Goal: Obtain resource: Download file/media

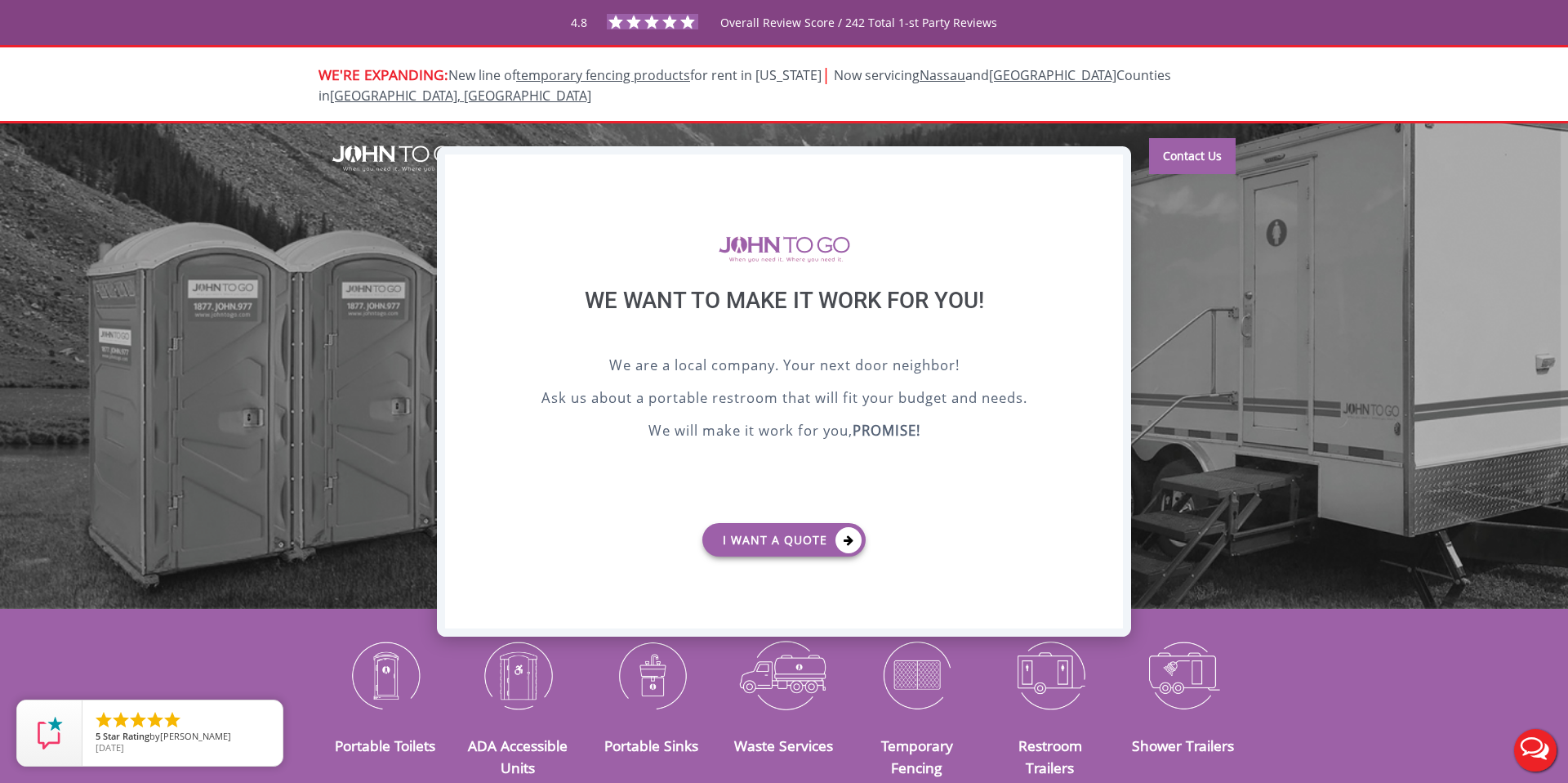
click at [1109, 166] on div "X" at bounding box center [1110, 168] width 25 height 28
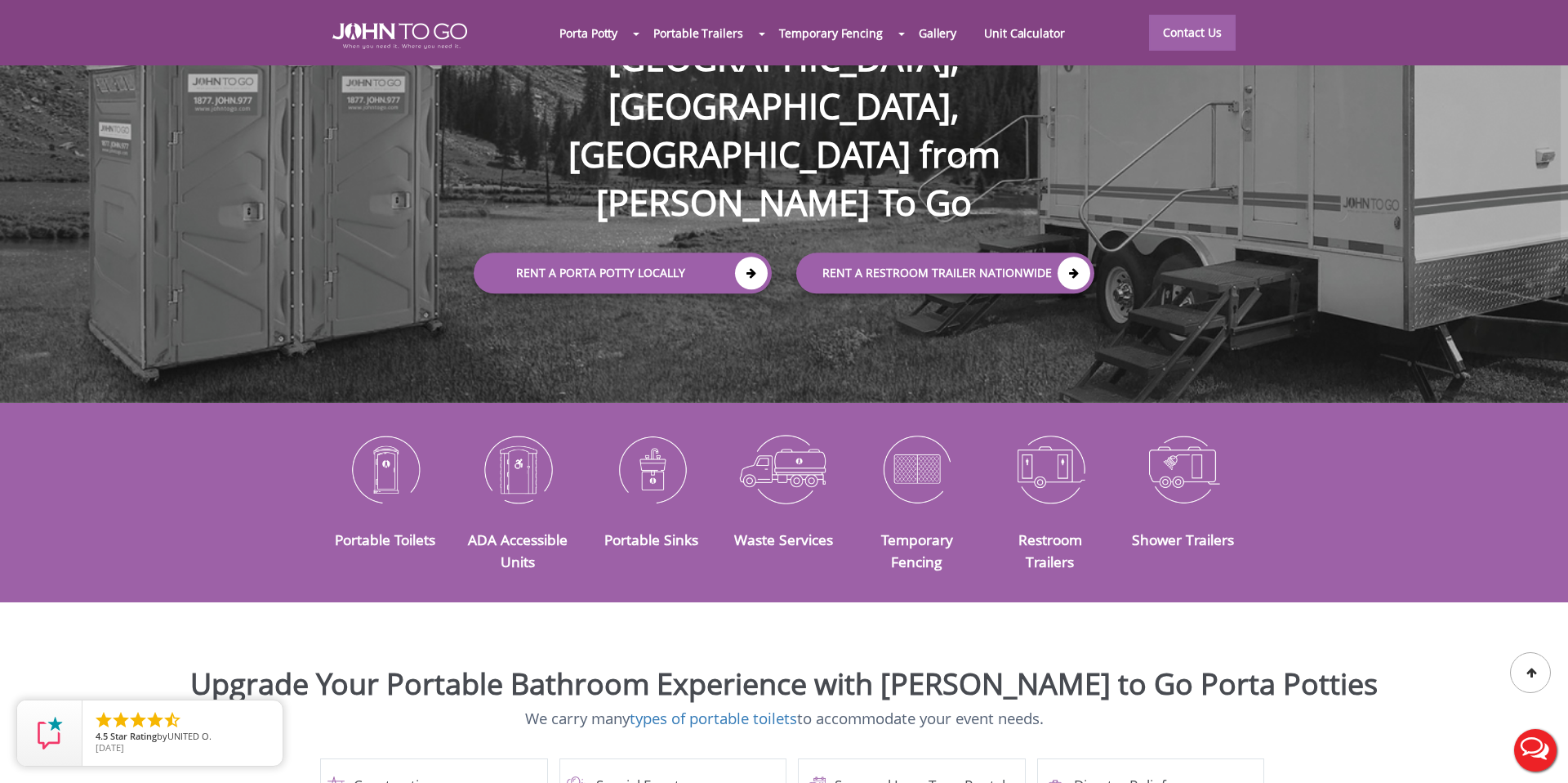
scroll to position [217, 0]
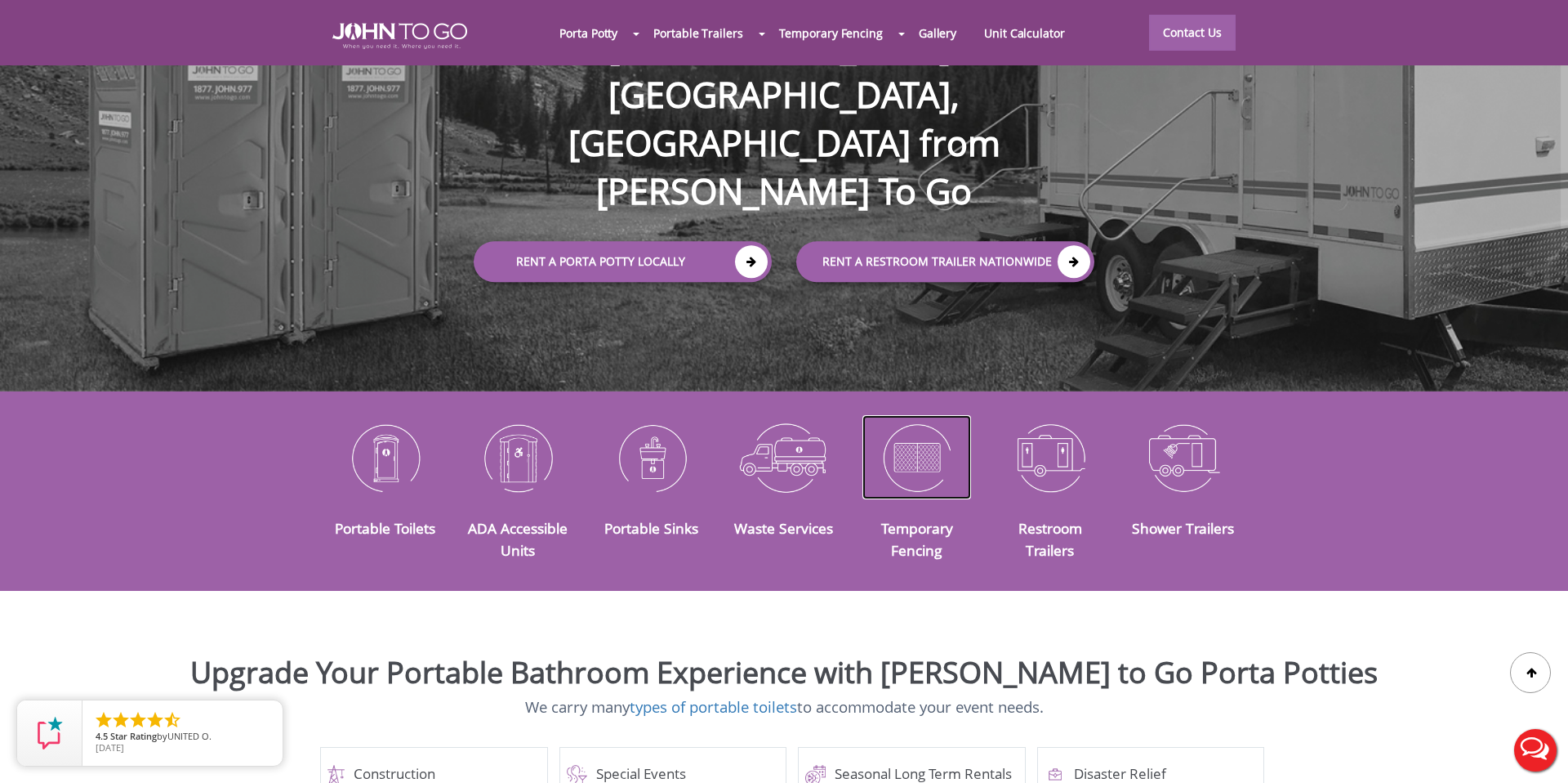
click at [924, 454] on img at bounding box center [916, 458] width 109 height 85
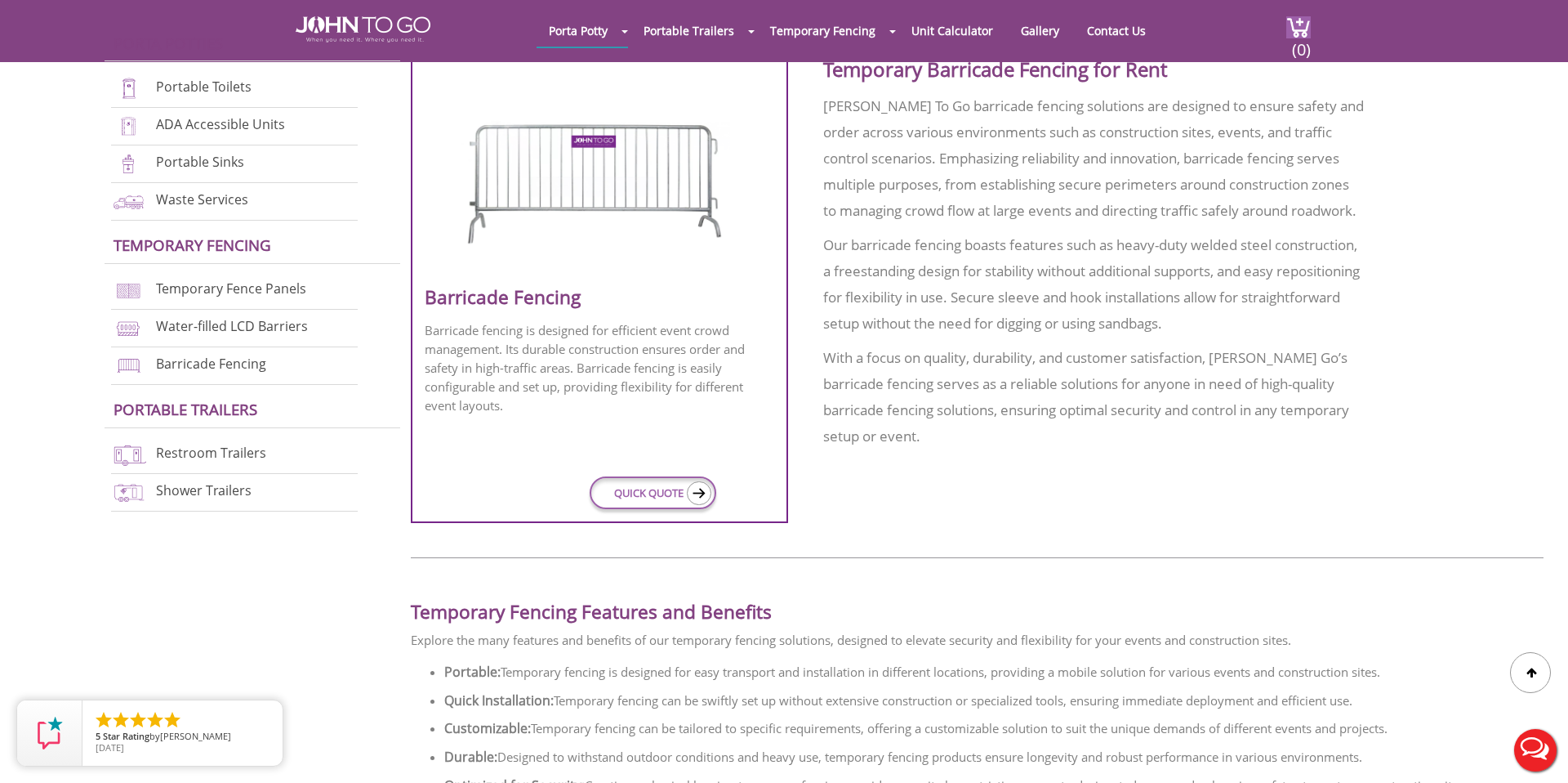
scroll to position [1908, 0]
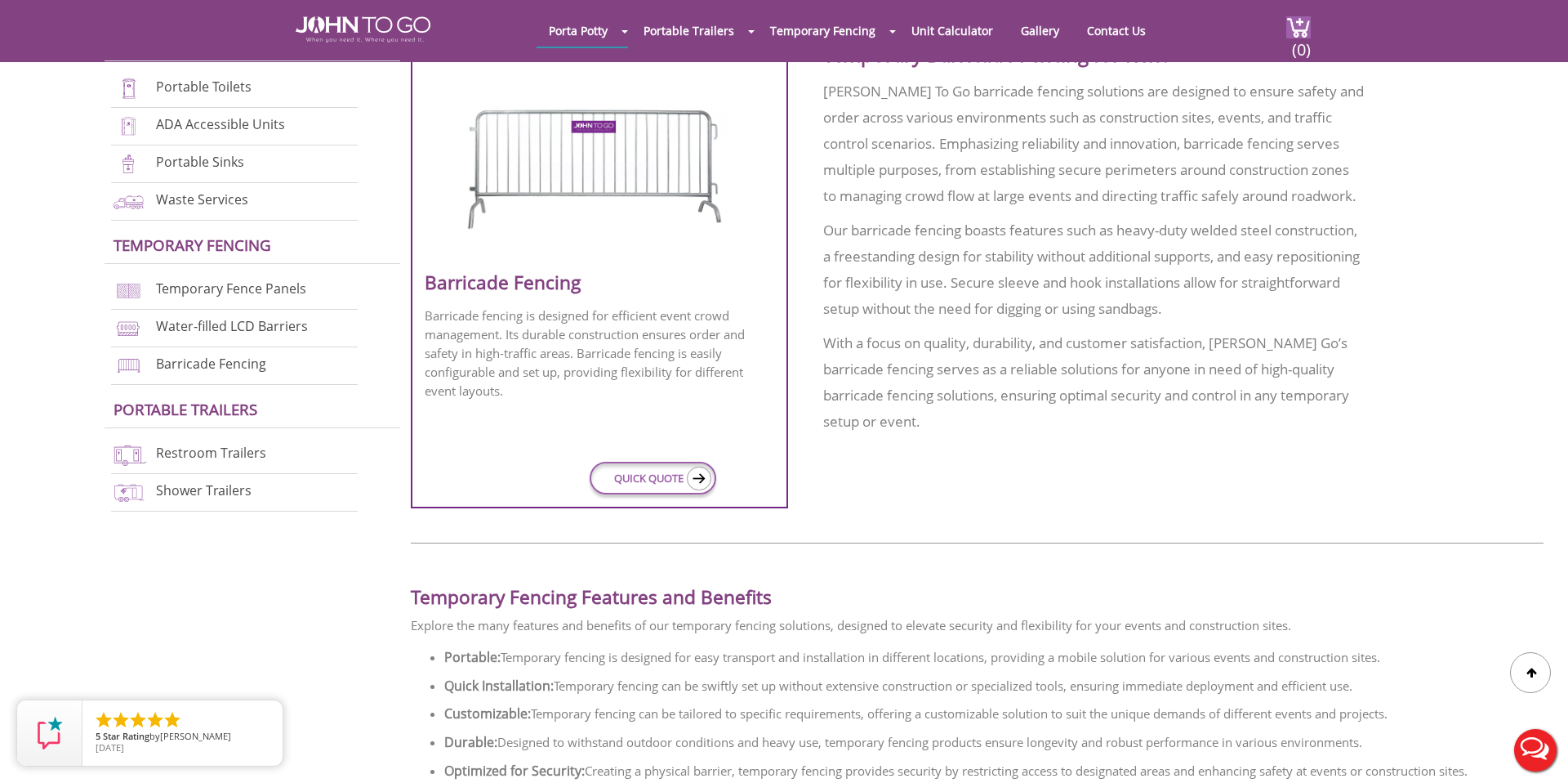
click at [648, 171] on img at bounding box center [599, 159] width 280 height 157
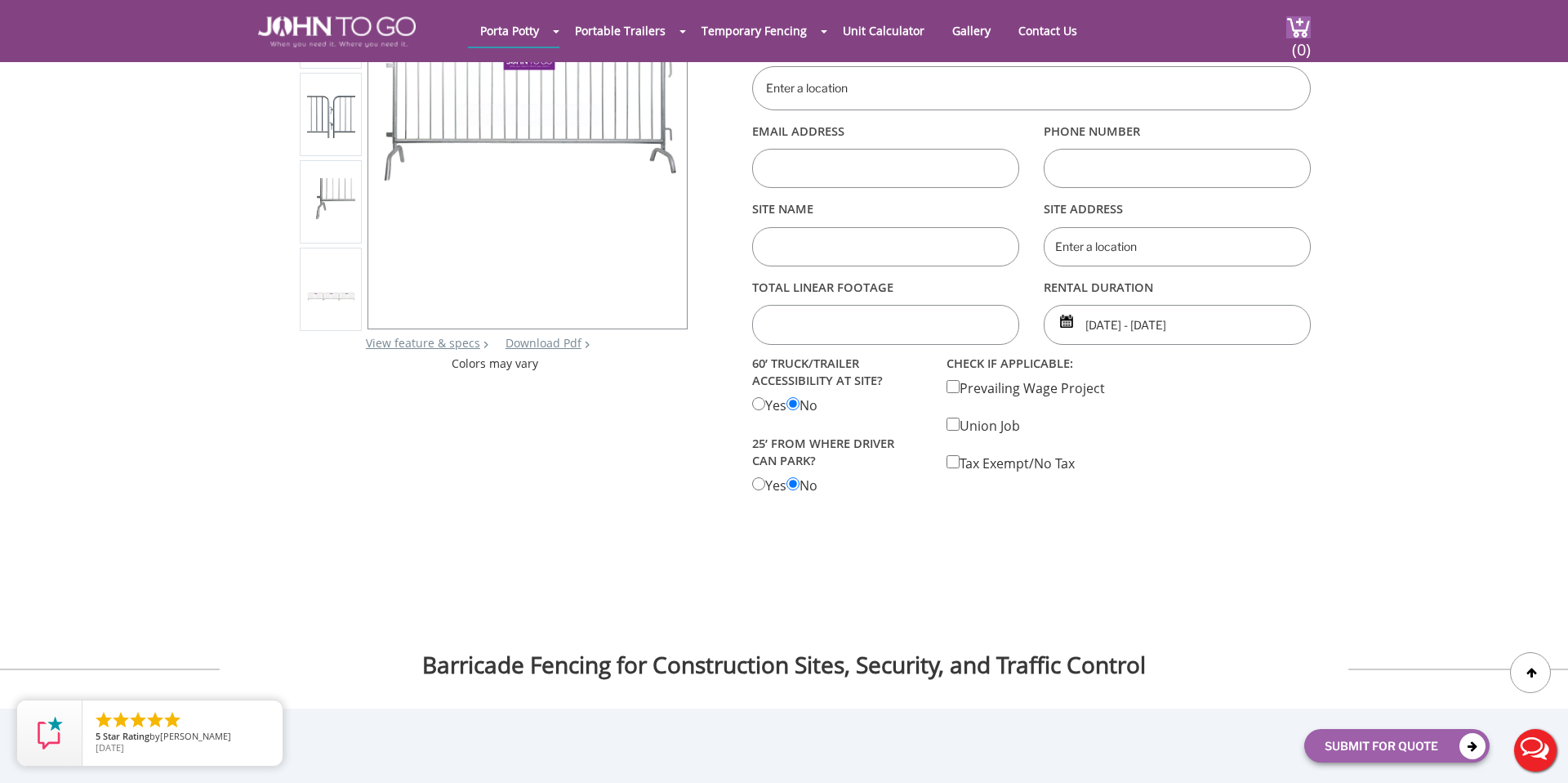
scroll to position [214, 0]
click at [466, 342] on link "View feature & specs" at bounding box center [423, 342] width 115 height 16
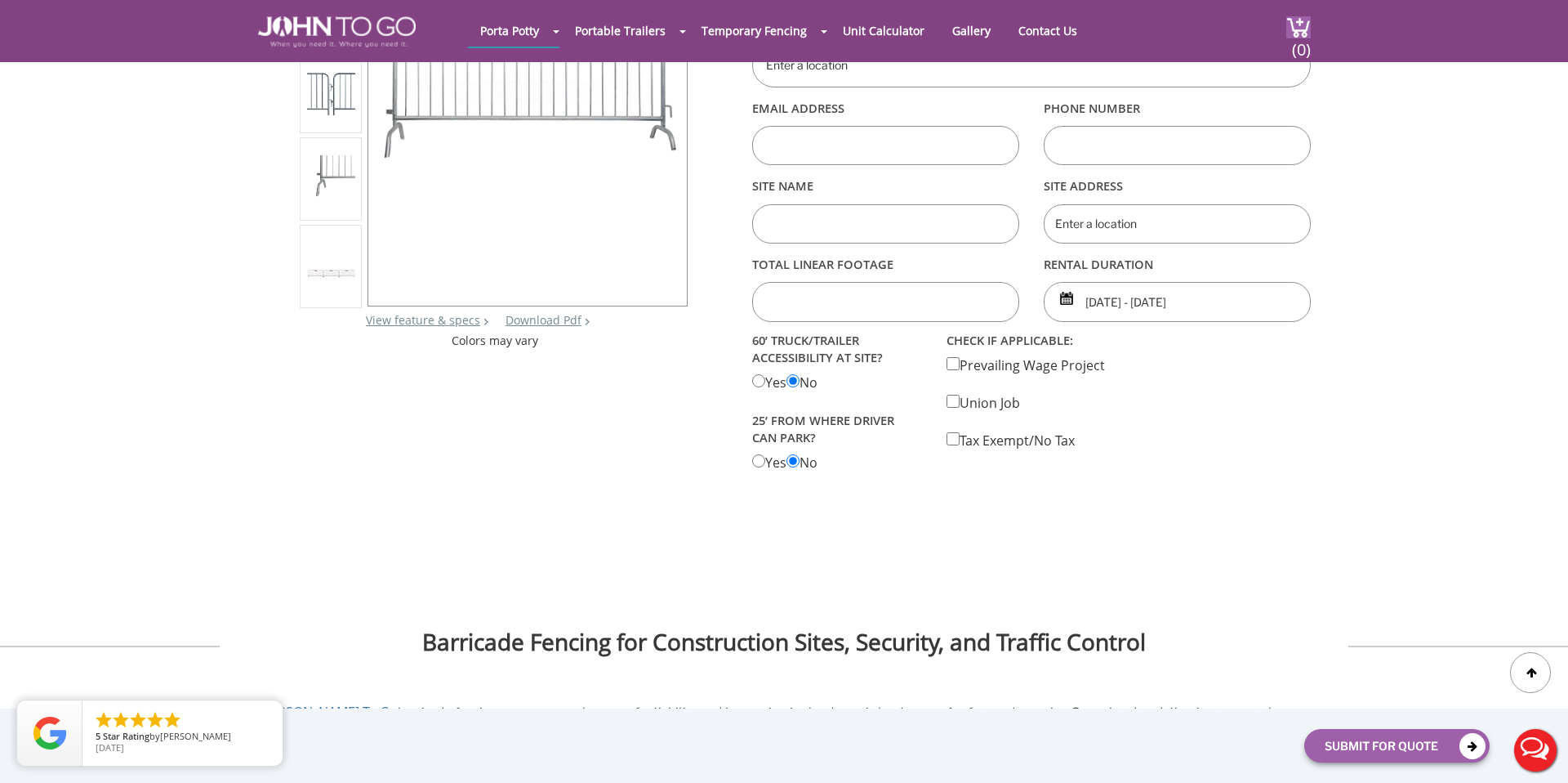
scroll to position [229, 0]
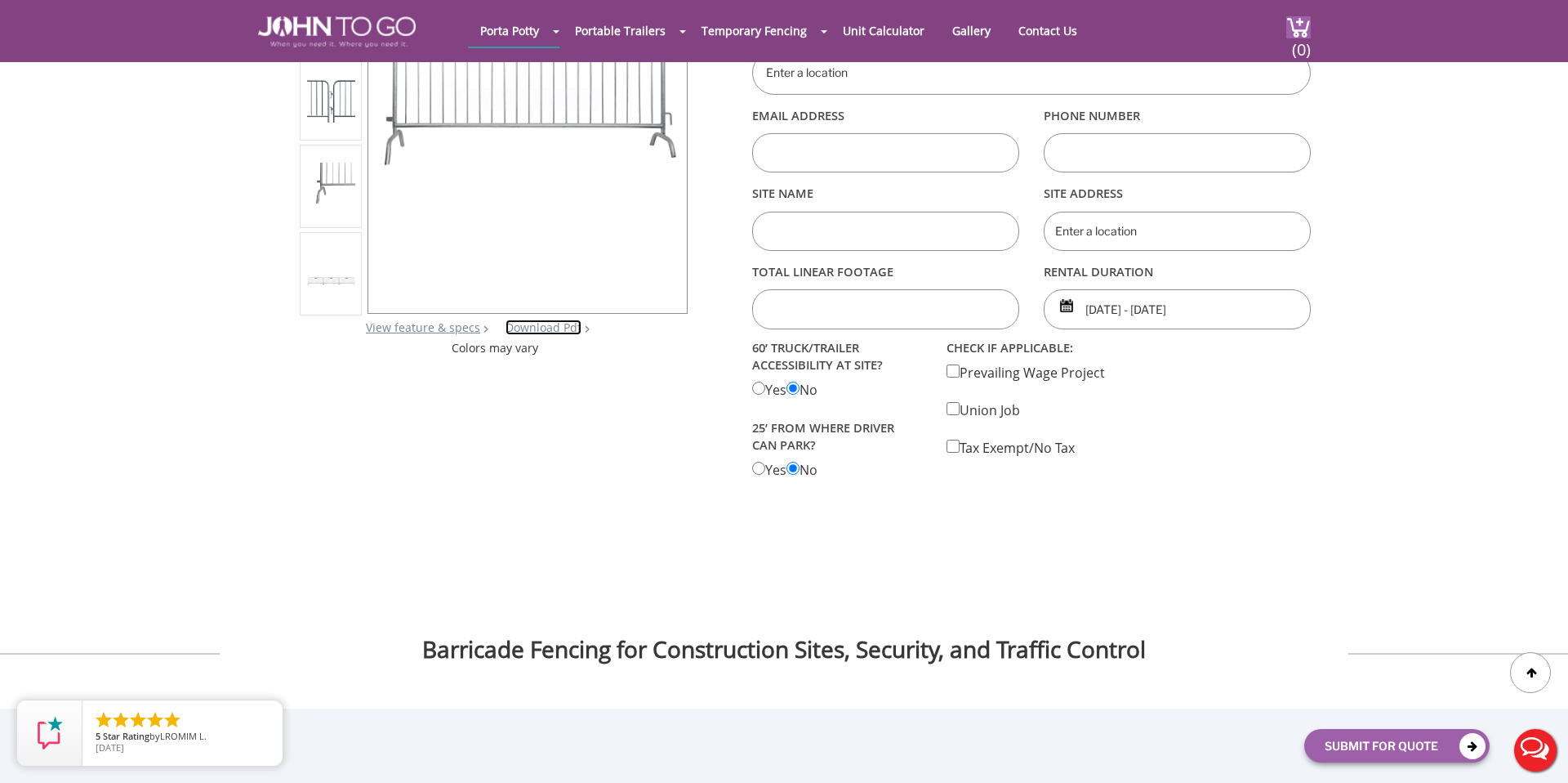
click at [566, 325] on link "Download Pdf" at bounding box center [543, 327] width 76 height 16
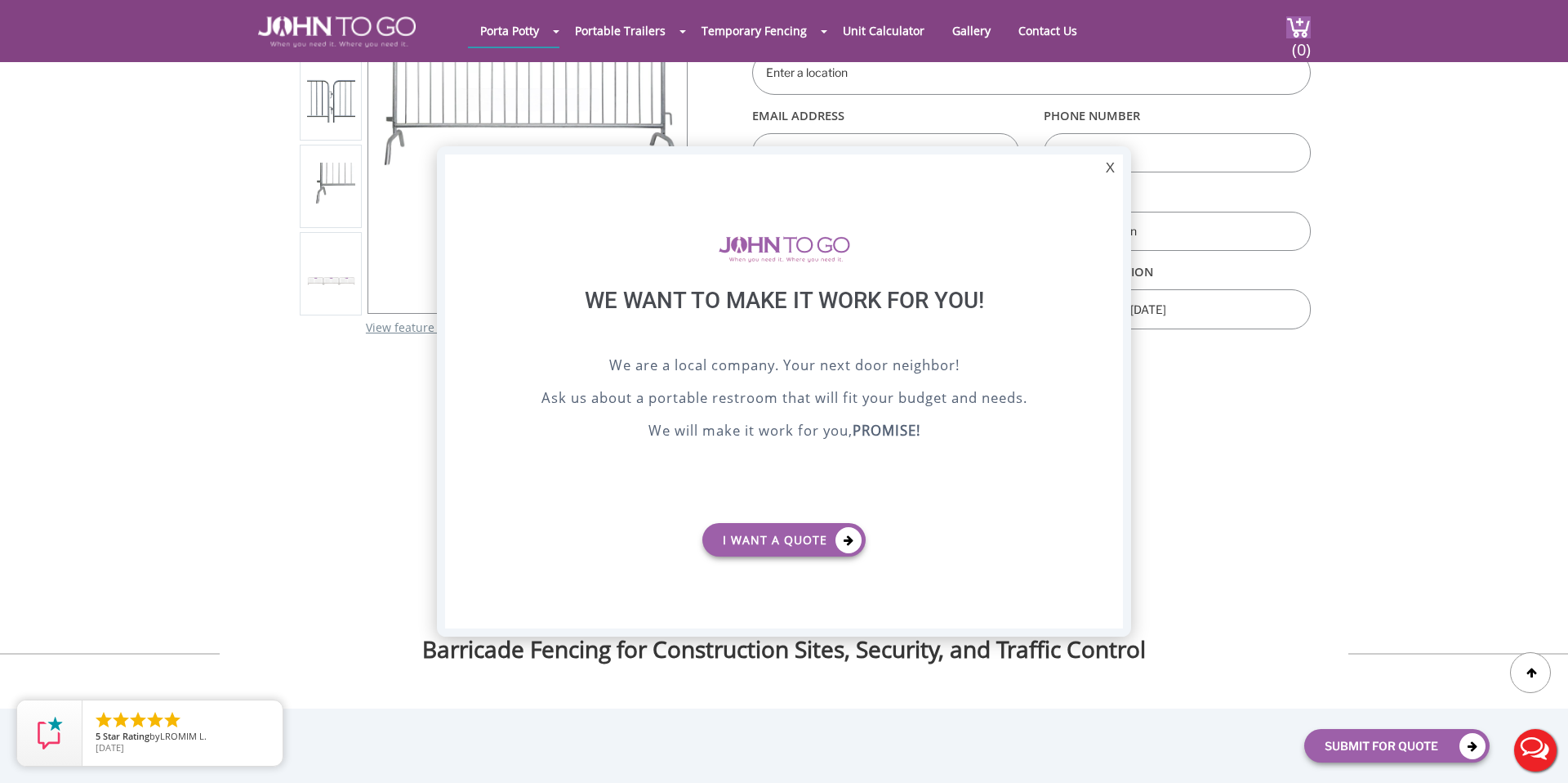
scroll to position [0, 0]
